Goal: Task Accomplishment & Management: Manage account settings

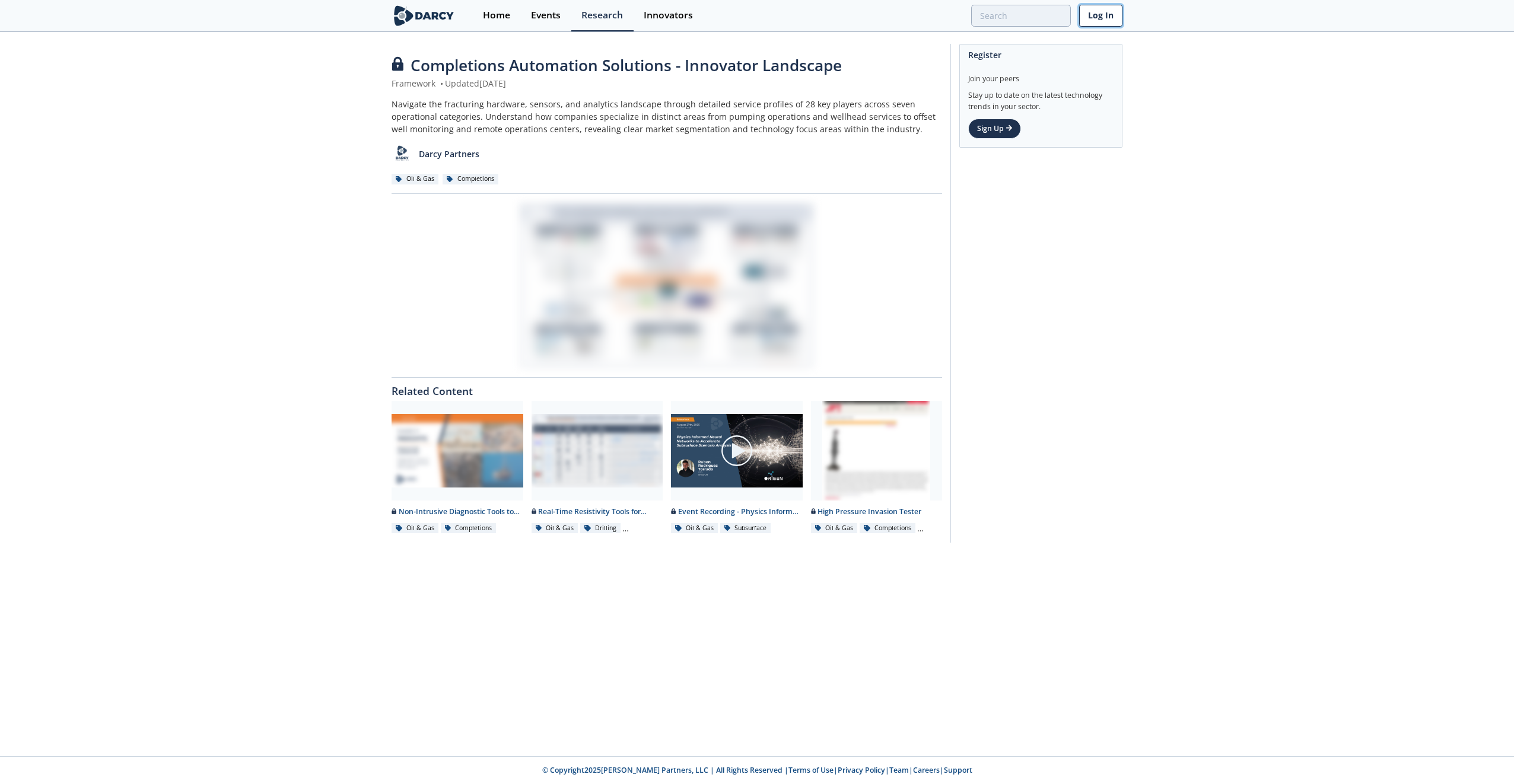
click at [1109, 14] on link "Log In" at bounding box center [1101, 16] width 43 height 22
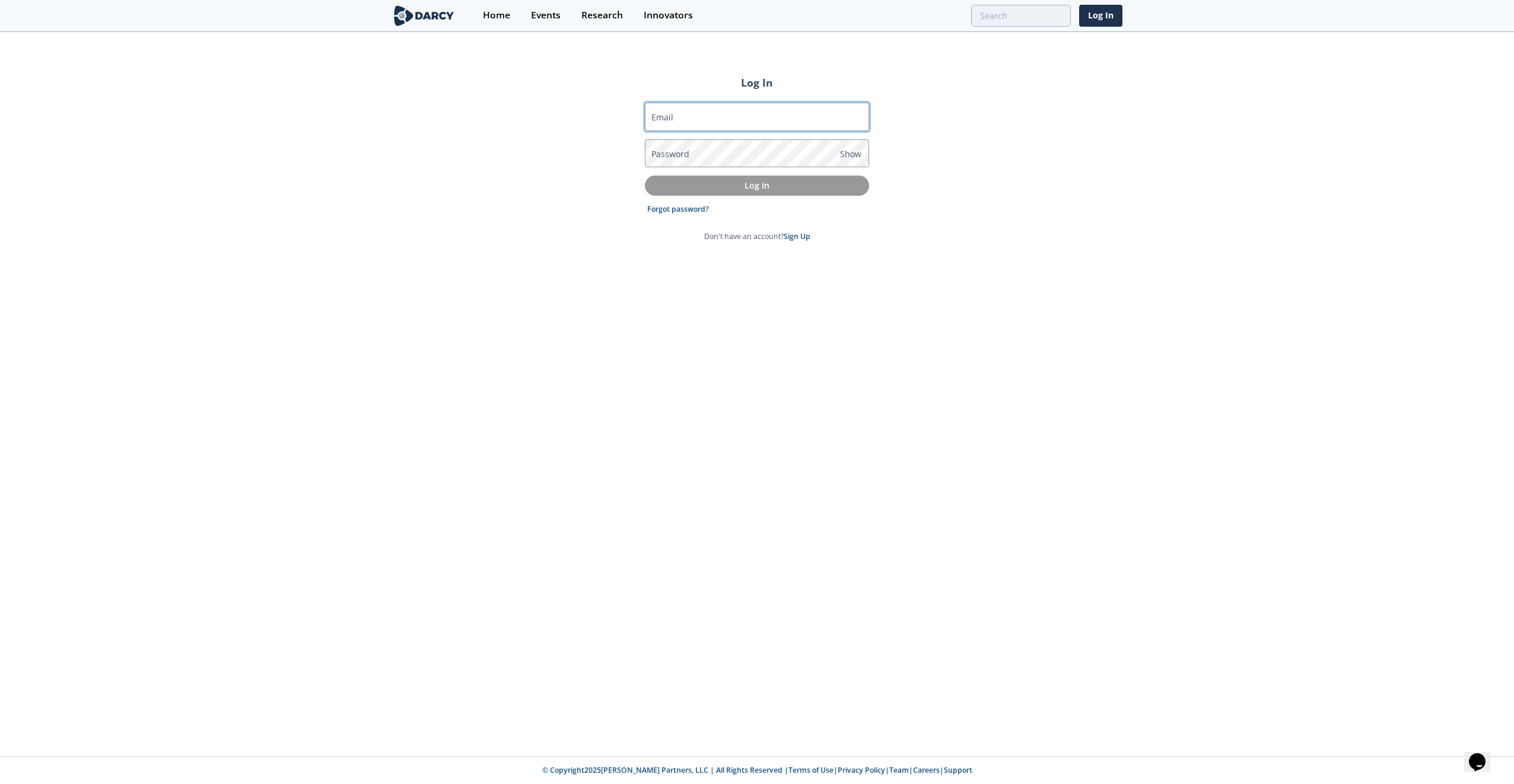
click at [707, 115] on input "Email" at bounding box center [757, 116] width 225 height 28
type input "[EMAIL_ADDRESS][PERSON_NAME][DOMAIN_NAME]"
click at [675, 211] on link "Forgot password?" at bounding box center [678, 209] width 62 height 11
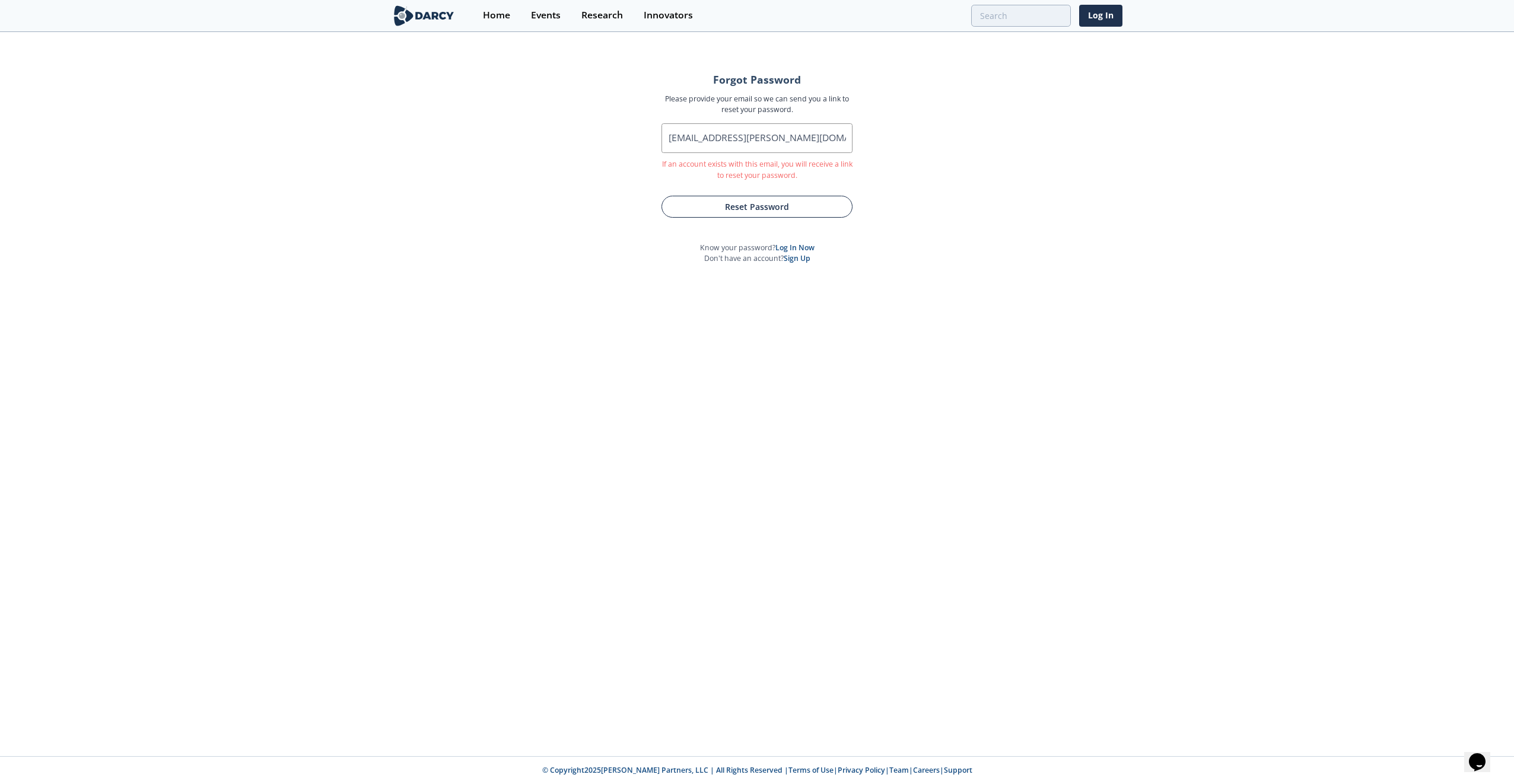
click at [759, 209] on button "Reset Password" at bounding box center [757, 207] width 191 height 22
click at [764, 208] on button "Submit" at bounding box center [756, 208] width 166 height 22
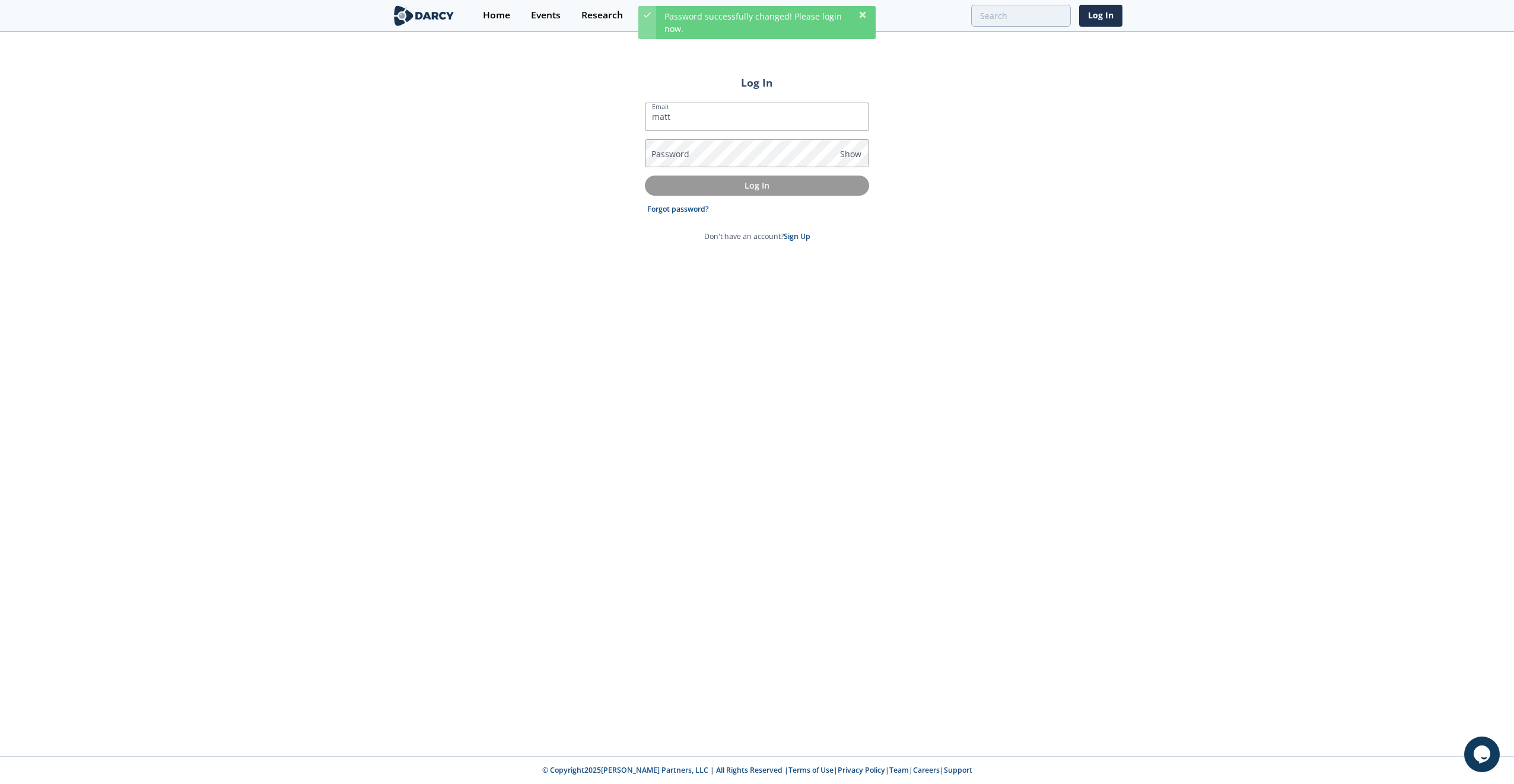
type input "[EMAIL_ADDRESS][PERSON_NAME][DOMAIN_NAME]"
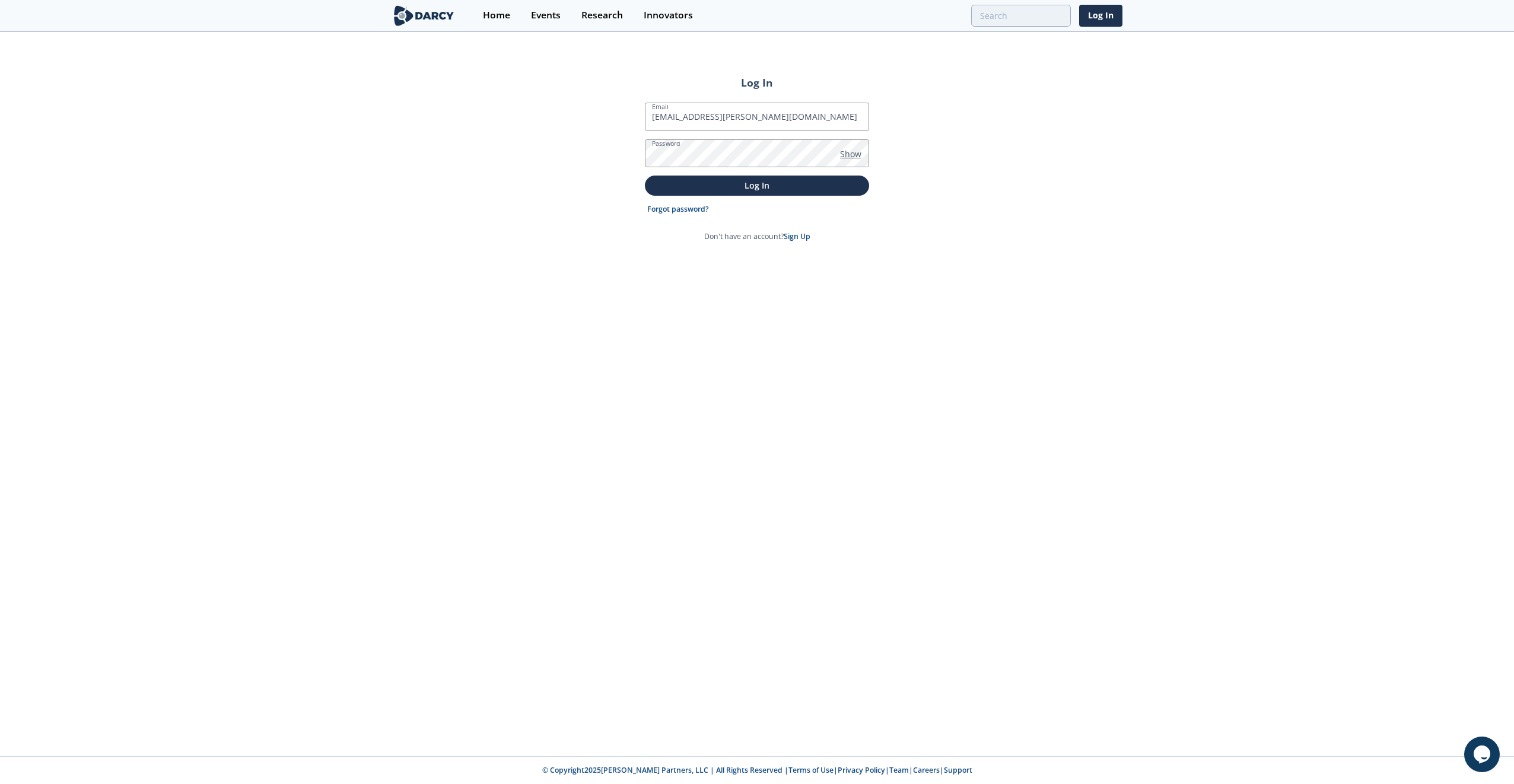
click at [856, 151] on span "Show" at bounding box center [851, 154] width 21 height 13
click at [773, 188] on p "Log In" at bounding box center [757, 185] width 208 height 13
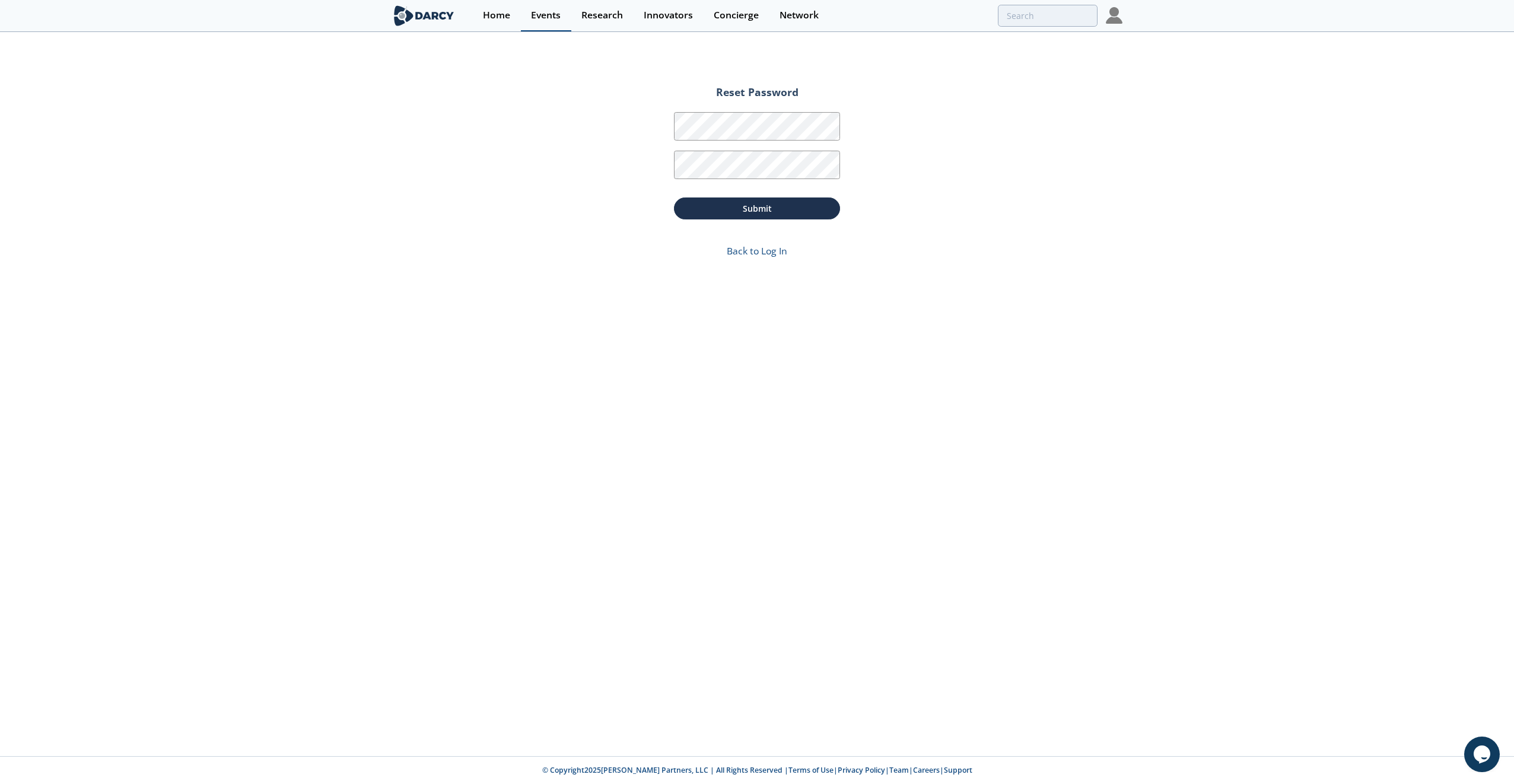
drag, startPoint x: 497, startPoint y: 14, endPoint x: 532, endPoint y: 31, distance: 38.9
click at [497, 14] on div "Home" at bounding box center [497, 15] width 27 height 9
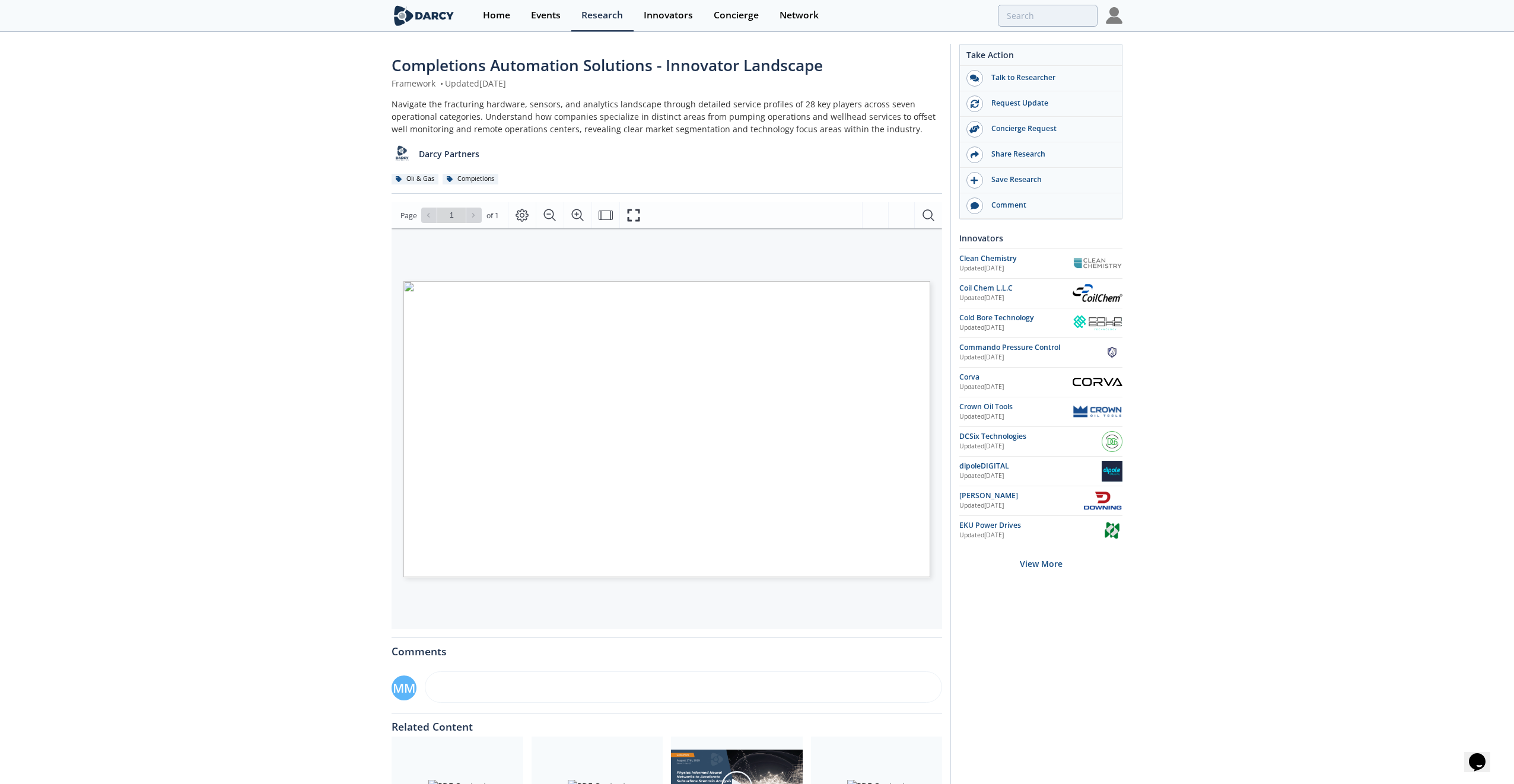
click at [498, 349] on span "Page 1" at bounding box center [1164, 690] width 1401 height 725
click at [495, 352] on span "Page 1" at bounding box center [1164, 690] width 1401 height 725
